Goal: Information Seeking & Learning: Find specific fact

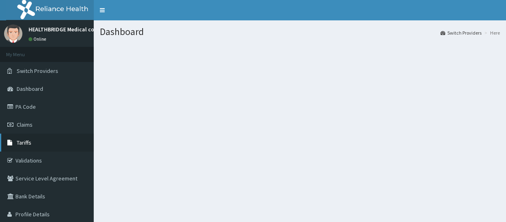
click at [40, 143] on link "Tariffs" at bounding box center [47, 143] width 94 height 18
click at [29, 141] on span "Tariffs" at bounding box center [24, 142] width 15 height 7
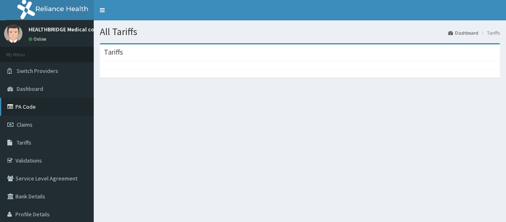
click at [40, 109] on link "PA Code" at bounding box center [47, 107] width 94 height 18
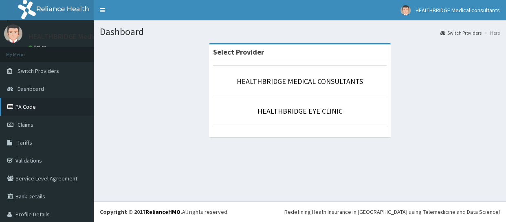
click at [26, 107] on link "PA Code" at bounding box center [47, 107] width 94 height 18
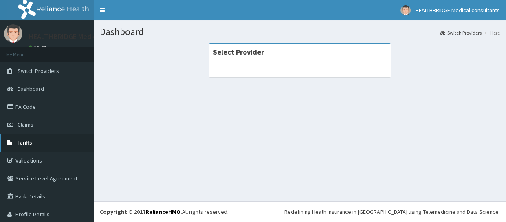
click at [39, 143] on link "Tariffs" at bounding box center [47, 143] width 94 height 18
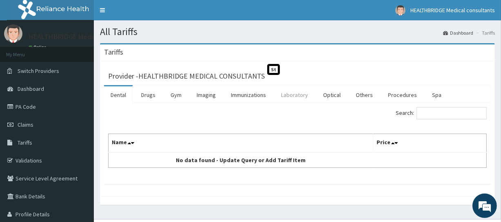
click at [297, 93] on link "Laboratory" at bounding box center [294, 94] width 40 height 17
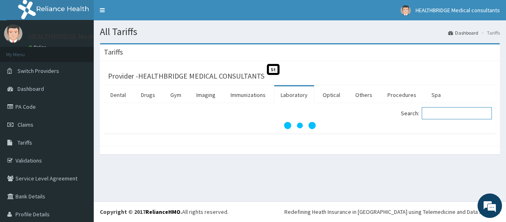
click at [435, 115] on input "Search:" at bounding box center [457, 113] width 70 height 12
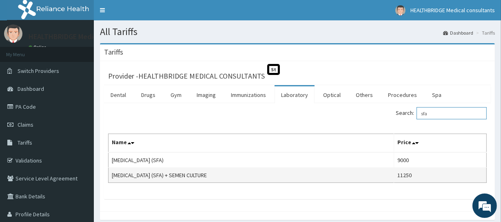
type input "sfa"
drag, startPoint x: 113, startPoint y: 175, endPoint x: 230, endPoint y: 172, distance: 116.7
click at [230, 172] on td "SEMINAL FLUID ANALYSIS (SFA) + SEMEN CULTURE" at bounding box center [250, 175] width 285 height 15
copy td "SEMINAL FLUID ANALYSIS (SFA) + SEMEN CULTURE"
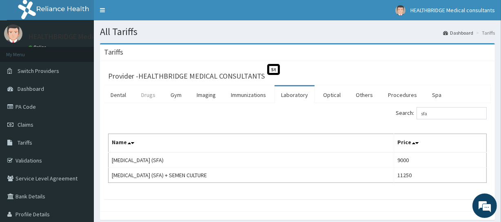
click at [145, 100] on link "Drugs" at bounding box center [148, 94] width 27 height 17
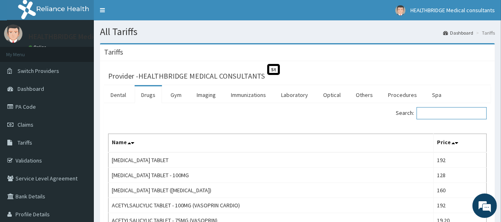
click at [431, 117] on input "Search:" at bounding box center [451, 113] width 70 height 12
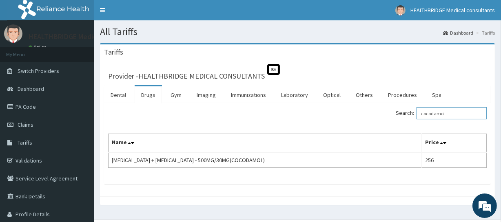
type input "cocodamol"
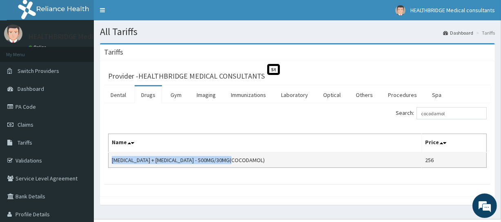
drag, startPoint x: 111, startPoint y: 163, endPoint x: 244, endPoint y: 158, distance: 133.0
click at [244, 158] on td "PARACETAMOL + CODEINE - 500MG/30MG(COCODAMOL)" at bounding box center [264, 160] width 313 height 15
copy td "PARACETAMOL + CODEINE - 500MG/30MG(COCODAMOL)"
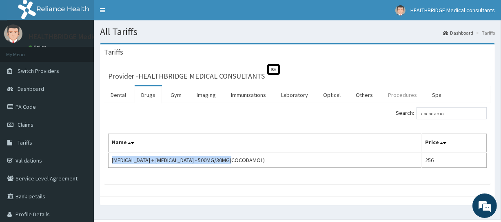
click at [397, 94] on link "Procedures" at bounding box center [402, 94] width 42 height 17
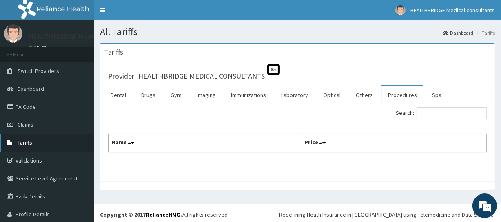
click at [43, 145] on link "Tariffs" at bounding box center [47, 143] width 94 height 18
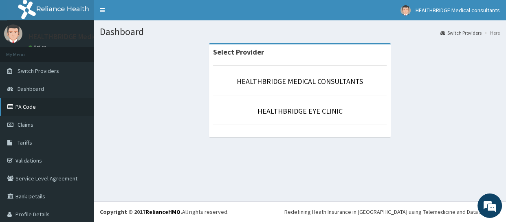
click at [24, 109] on link "PA Code" at bounding box center [47, 107] width 94 height 18
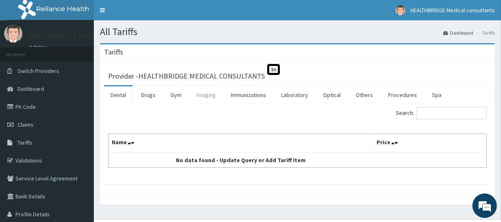
click at [199, 94] on link "Imaging" at bounding box center [206, 94] width 32 height 17
